Goal: Check status: Check status

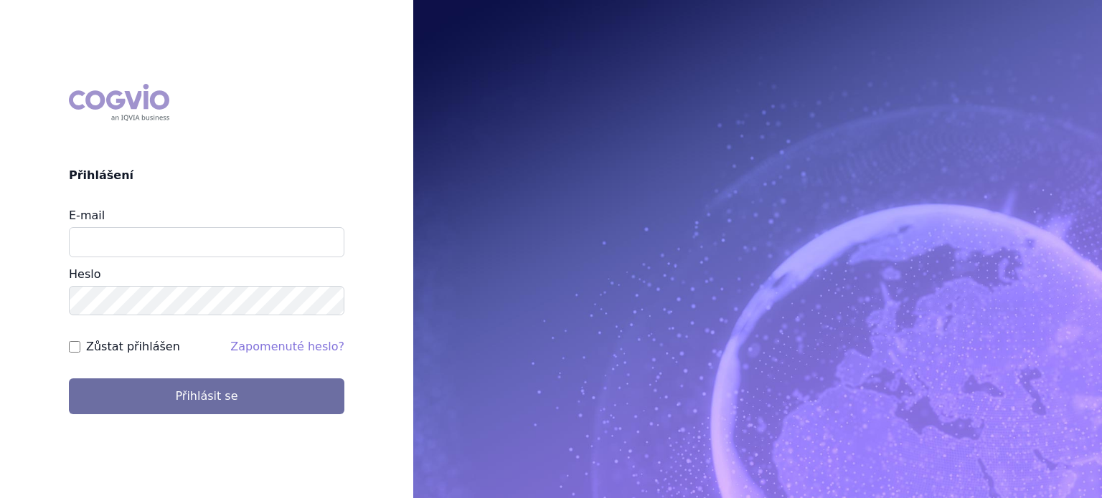
click at [172, 226] on div "E-mail" at bounding box center [206, 232] width 275 height 50
click at [166, 248] on input "E-mail" at bounding box center [206, 242] width 275 height 30
type input "lenka.pribylova@astrazeneca.com"
click at [125, 318] on form "E-mail lenka.pribylova@astrazeneca.com Heslo Zůstat přihlášen Zapomenuté heslo?…" at bounding box center [206, 311] width 275 height 208
click at [69, 379] on button "Přihlásit se" at bounding box center [206, 397] width 275 height 36
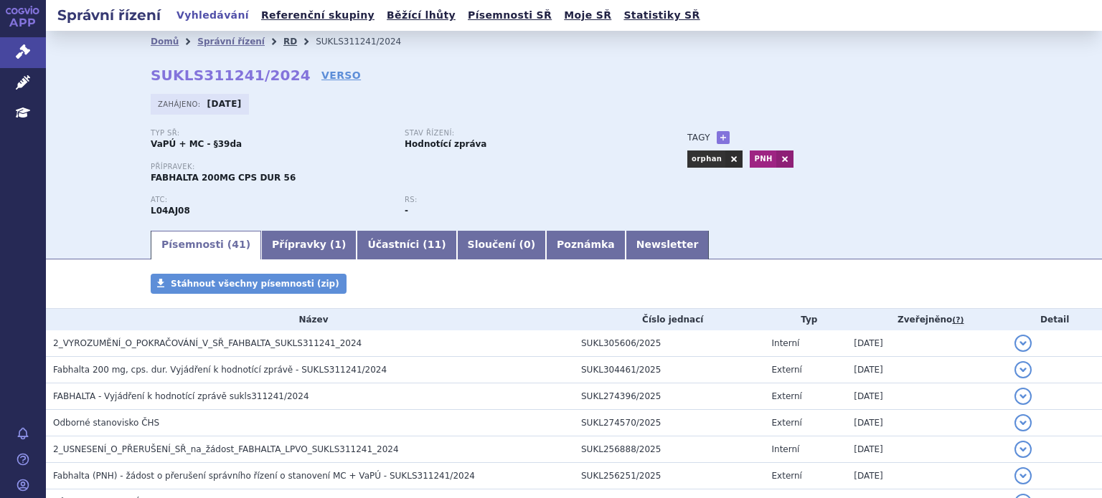
click at [283, 42] on link "RD" at bounding box center [290, 42] width 14 height 10
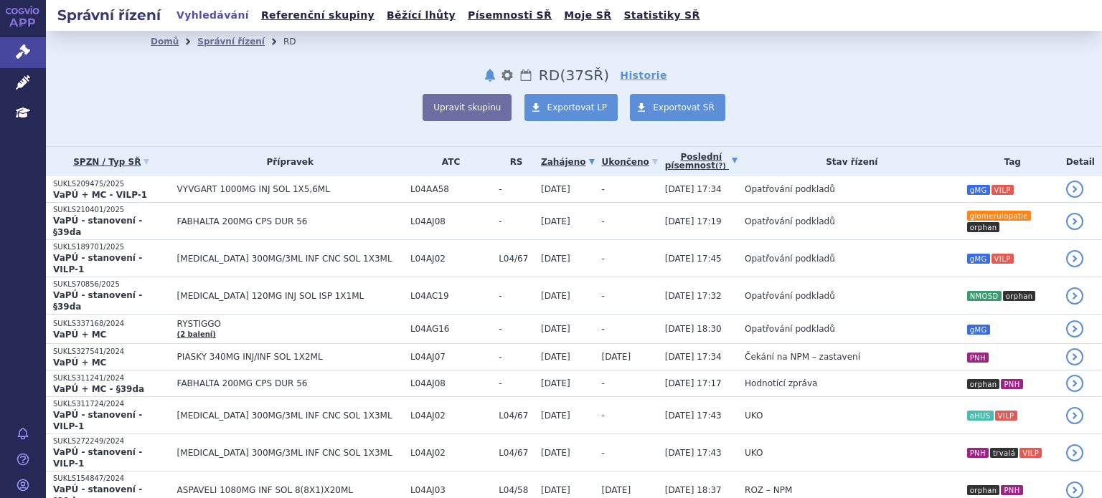
click at [665, 154] on link "Poslední písemnost (?)" at bounding box center [701, 161] width 72 height 29
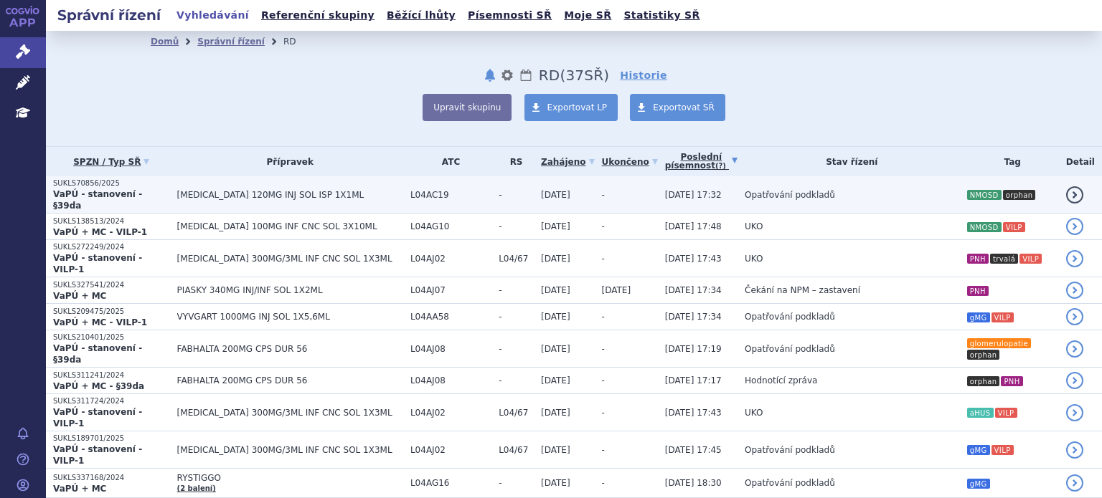
click at [744, 190] on span "Opatřování podkladů" at bounding box center [789, 195] width 90 height 10
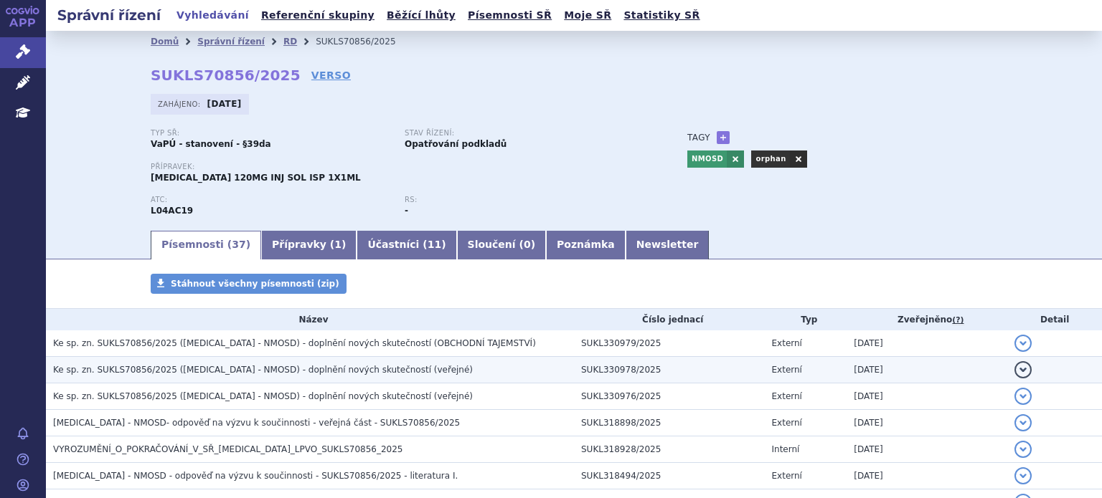
scroll to position [72, 0]
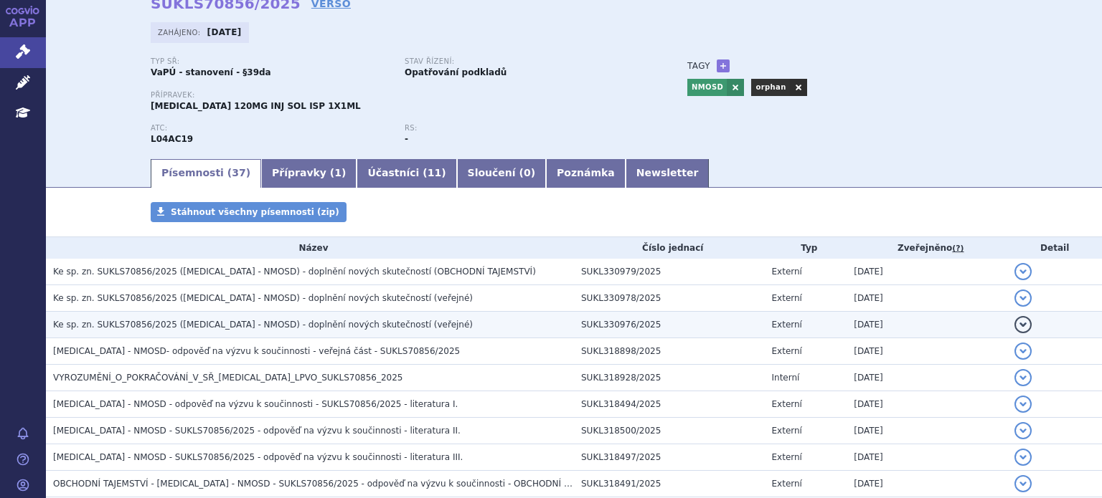
click at [380, 326] on span "Ke sp. zn. SUKLS70856/2025 (ENSPRYNG - NMOSD) - doplnění nových skutečností (ve…" at bounding box center [263, 325] width 420 height 10
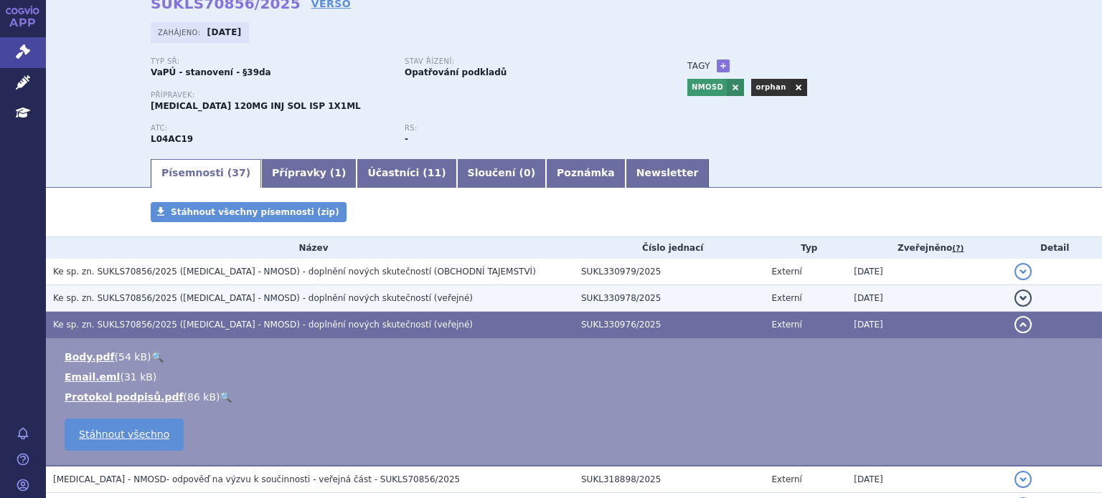
click at [361, 302] on span "Ke sp. zn. SUKLS70856/2025 (ENSPRYNG - NMOSD) - doplnění nových skutečností (ve…" at bounding box center [263, 298] width 420 height 10
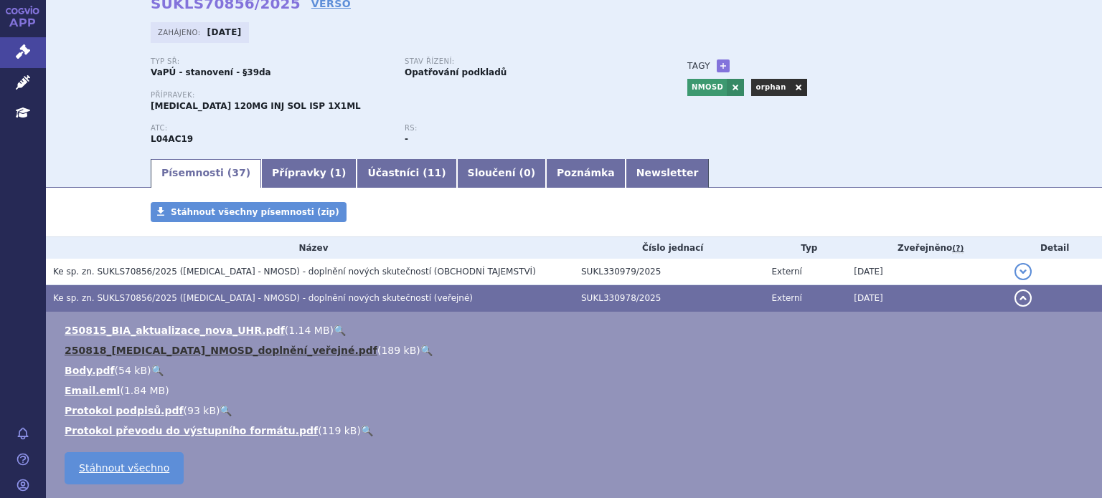
click at [241, 354] on link "250818_ENSPRYNG_NMOSD_doplnění_veřejné.pdf" at bounding box center [221, 350] width 313 height 11
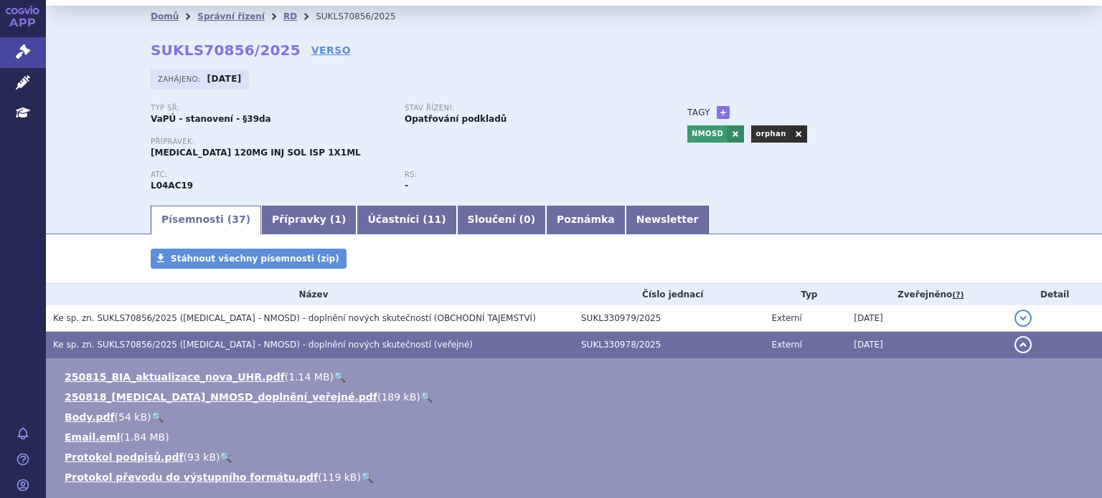
scroll to position [0, 0]
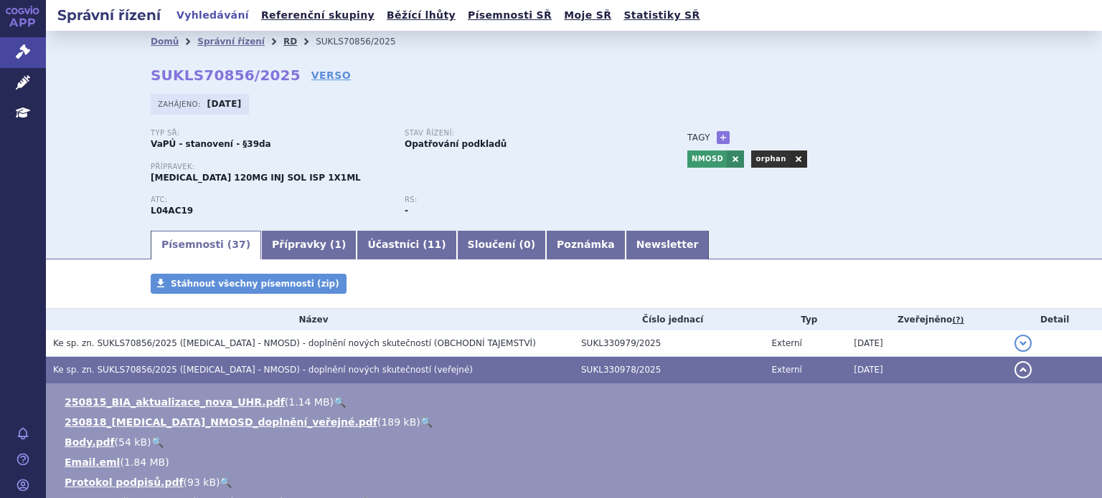
click at [283, 39] on link "RD" at bounding box center [290, 42] width 14 height 10
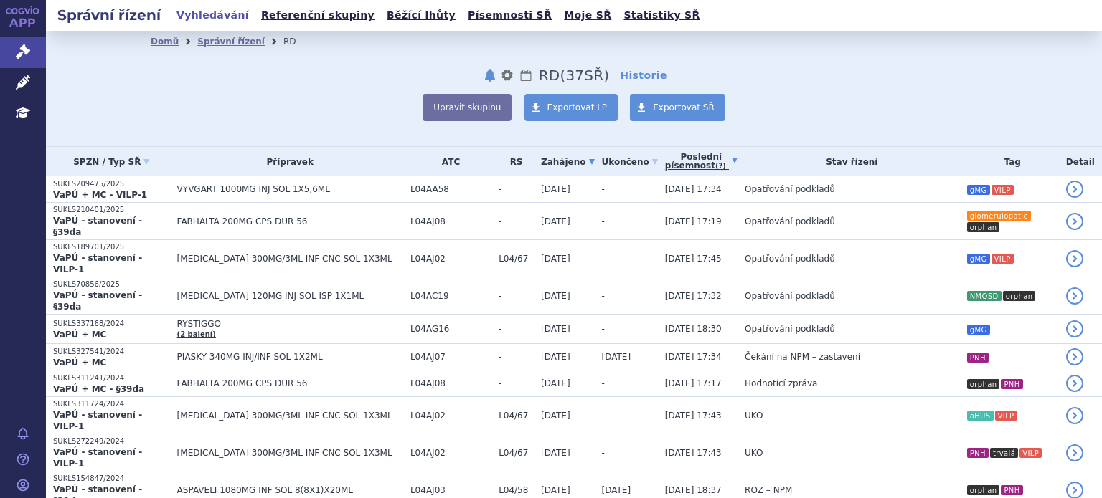
click at [665, 163] on link "Poslední písemnost (?)" at bounding box center [701, 161] width 72 height 29
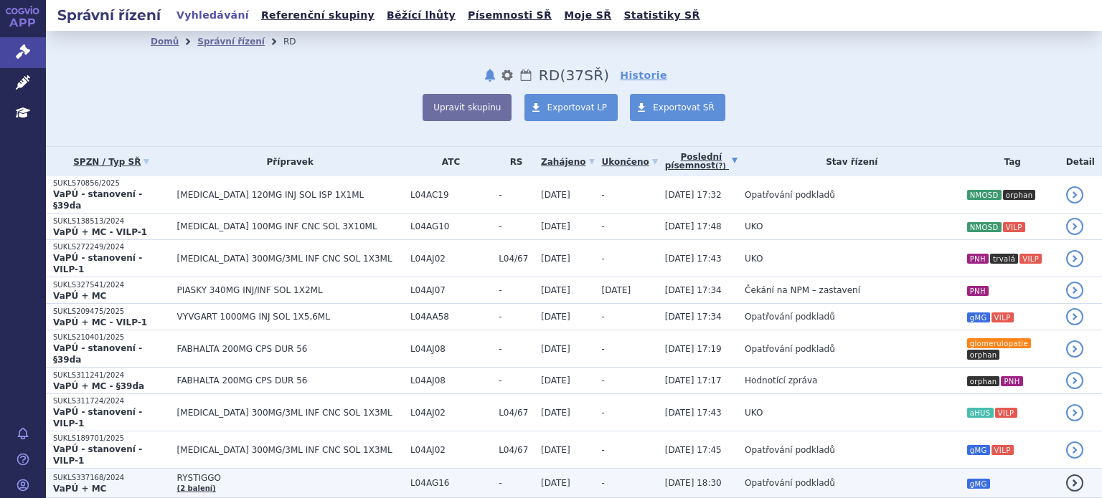
click at [658, 469] on td "23.06.2025 18:30" at bounding box center [698, 483] width 80 height 29
